Goal: Task Accomplishment & Management: Manage account settings

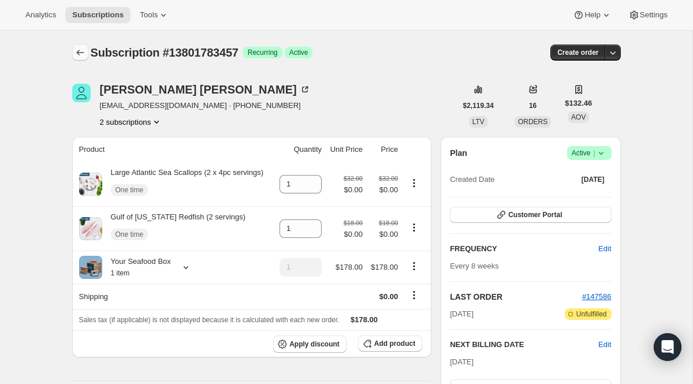
click at [73, 51] on button "Subscriptions" at bounding box center [80, 52] width 16 height 16
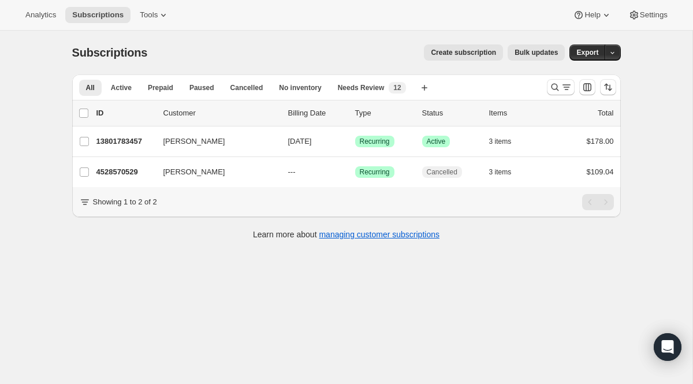
click at [568, 98] on div at bounding box center [581, 87] width 79 height 23
click at [563, 88] on icon "Search and filter results" at bounding box center [567, 87] width 12 height 12
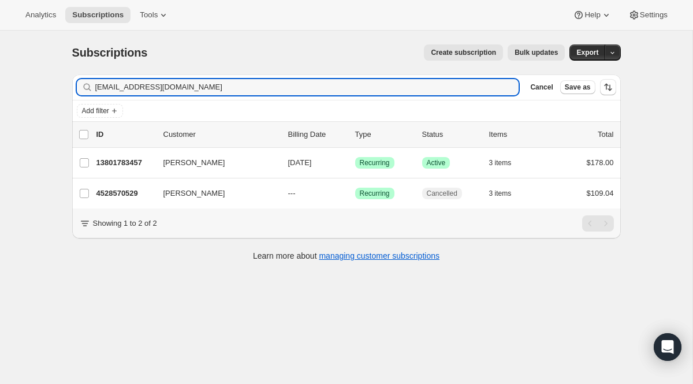
drag, startPoint x: 254, startPoint y: 82, endPoint x: 12, endPoint y: 50, distance: 244.1
click at [12, 50] on div "Subscriptions. This page is ready Subscriptions Create subscription Bulk update…" at bounding box center [346, 223] width 693 height 384
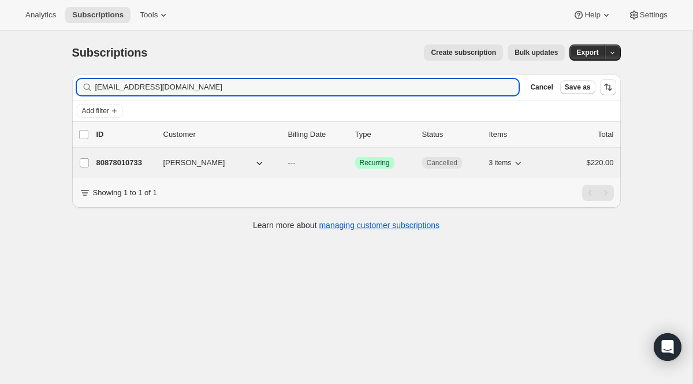
type input "mckinneys4@yahoo.com"
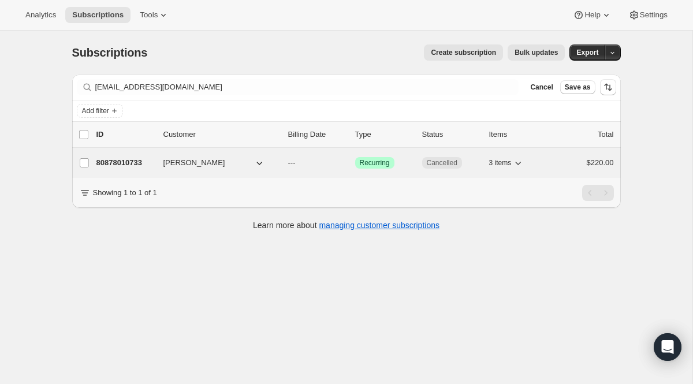
click at [436, 158] on span "Cancelled" at bounding box center [442, 162] width 31 height 9
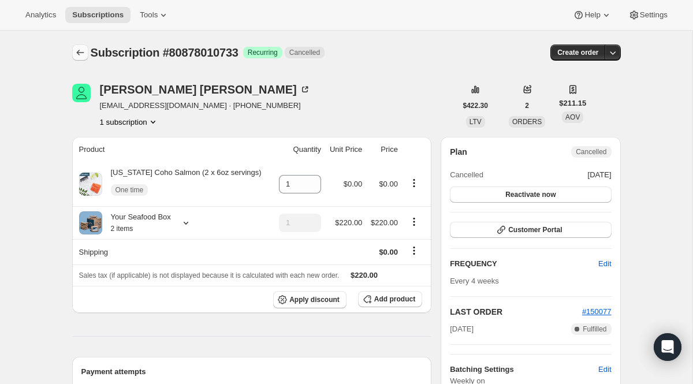
click at [81, 57] on icon "Subscriptions" at bounding box center [81, 53] width 12 height 12
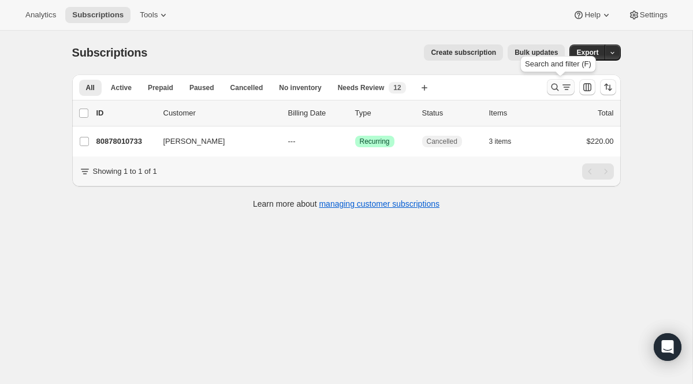
click at [560, 87] on icon "Search and filter results" at bounding box center [555, 87] width 12 height 12
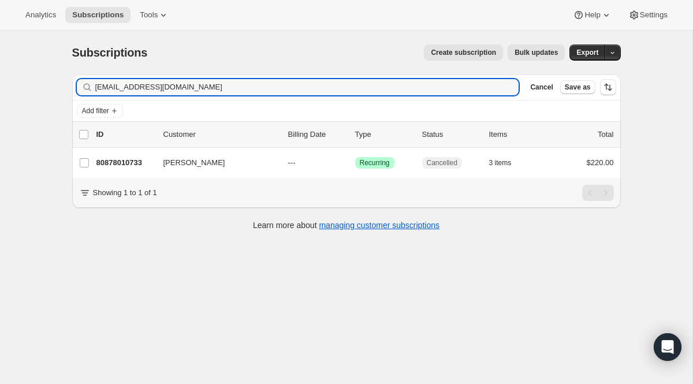
drag, startPoint x: 212, startPoint y: 89, endPoint x: 3, endPoint y: 58, distance: 211.4
click at [3, 58] on div "Subscriptions. This page is ready Subscriptions Create subscription Bulk update…" at bounding box center [346, 223] width 693 height 384
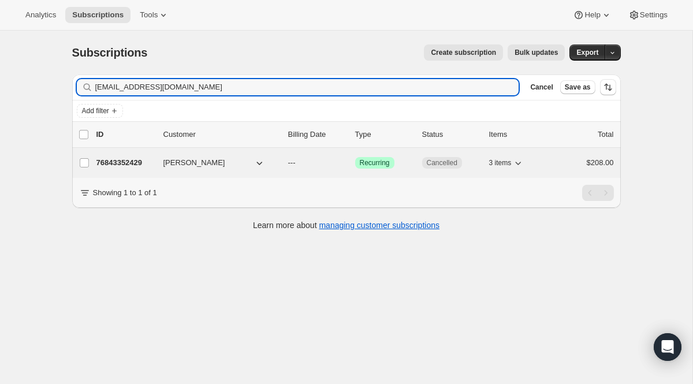
type input "haroldsdatter@gmail.com"
click at [378, 158] on span "Recurring" at bounding box center [375, 162] width 30 height 9
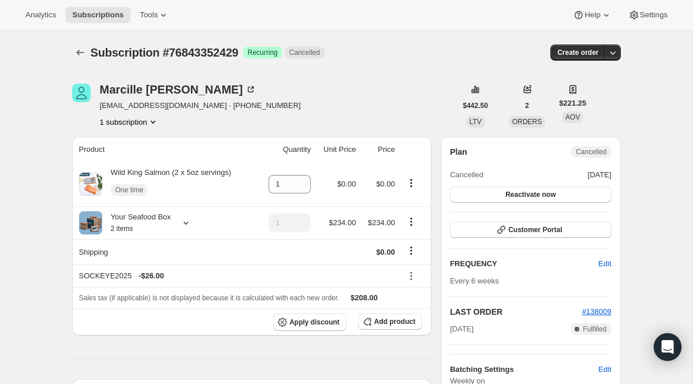
scroll to position [9, 0]
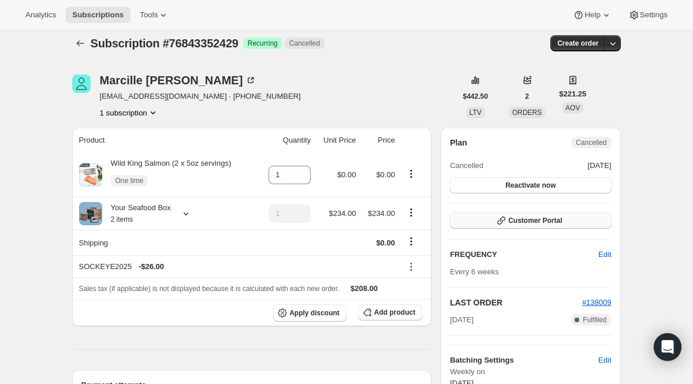
click at [479, 217] on button "Customer Portal" at bounding box center [530, 221] width 161 height 16
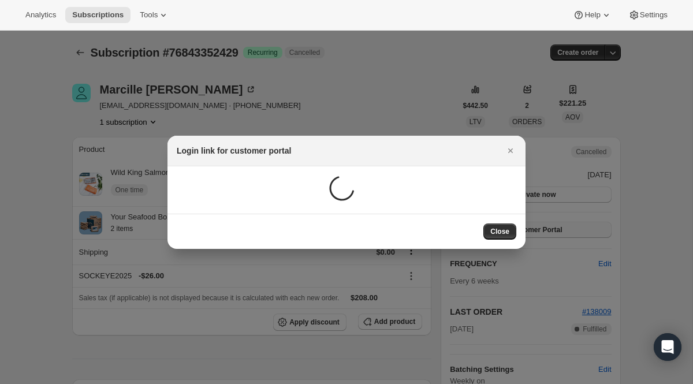
scroll to position [0, 0]
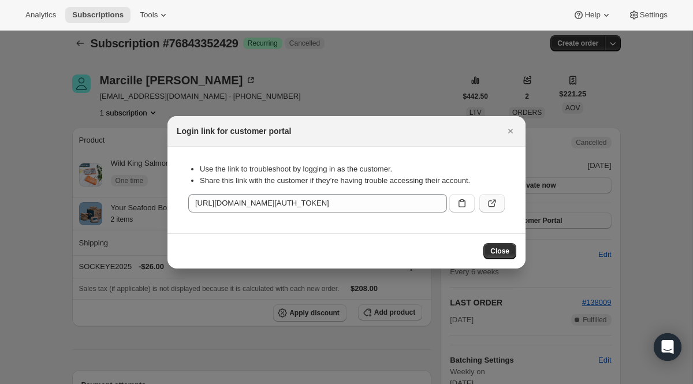
click at [494, 203] on icon ":r14o:" at bounding box center [492, 204] width 12 height 12
click at [513, 128] on icon "Close" at bounding box center [511, 131] width 12 height 12
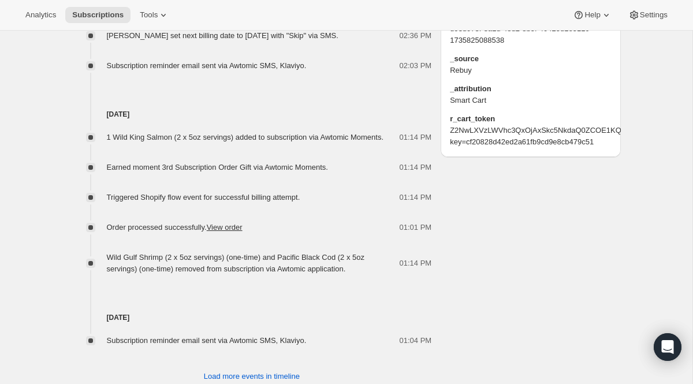
scroll to position [809, 0]
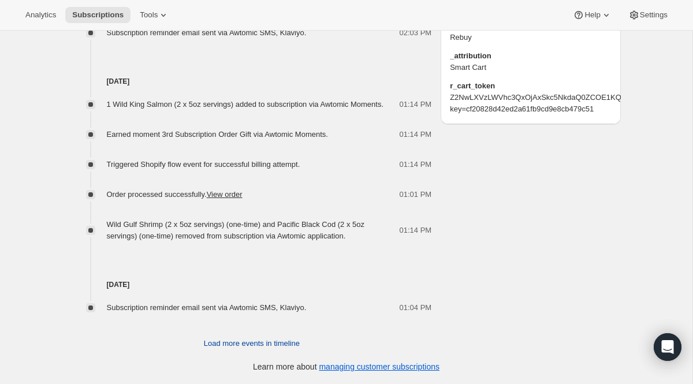
click at [257, 338] on span "Load more events in timeline" at bounding box center [252, 344] width 96 height 12
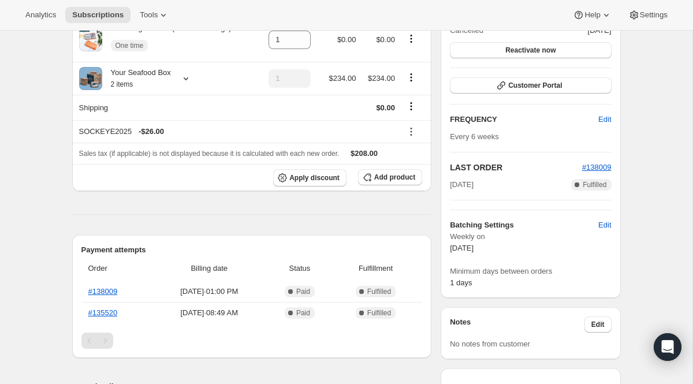
scroll to position [0, 0]
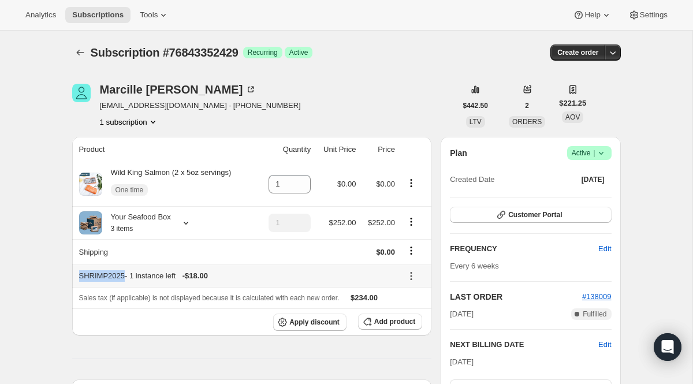
drag, startPoint x: 78, startPoint y: 277, endPoint x: 125, endPoint y: 277, distance: 46.8
click at [125, 277] on th "SHRIMP2025 - 1 instance left - $18.00" at bounding box center [235, 276] width 326 height 23
copy div "SHRIMP2025"
